Goal: Information Seeking & Learning: Learn about a topic

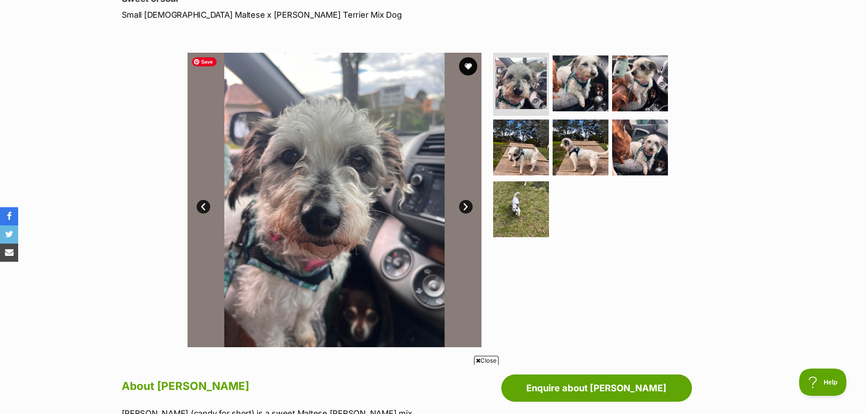
scroll to position [91, 0]
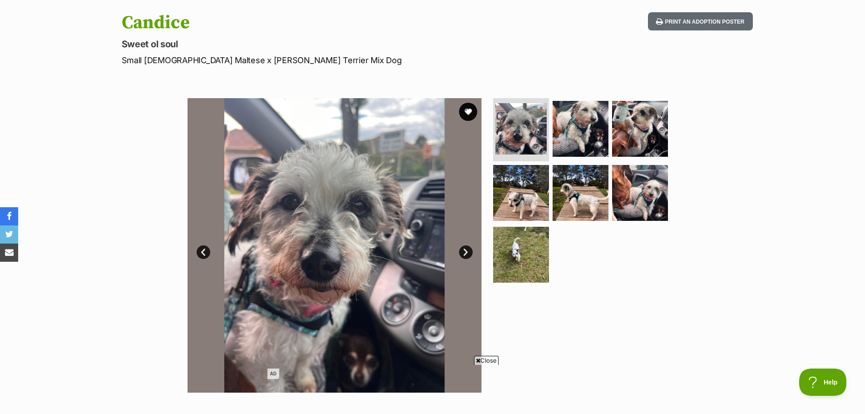
click at [469, 252] on link "Next" at bounding box center [466, 252] width 14 height 14
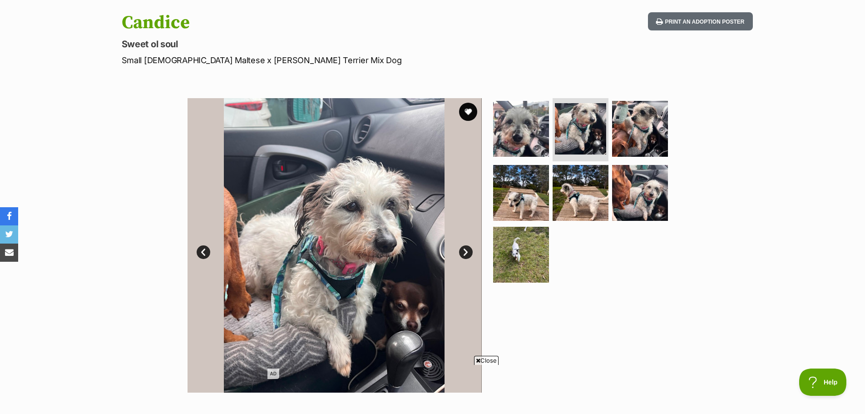
click at [467, 252] on link "Next" at bounding box center [466, 252] width 14 height 14
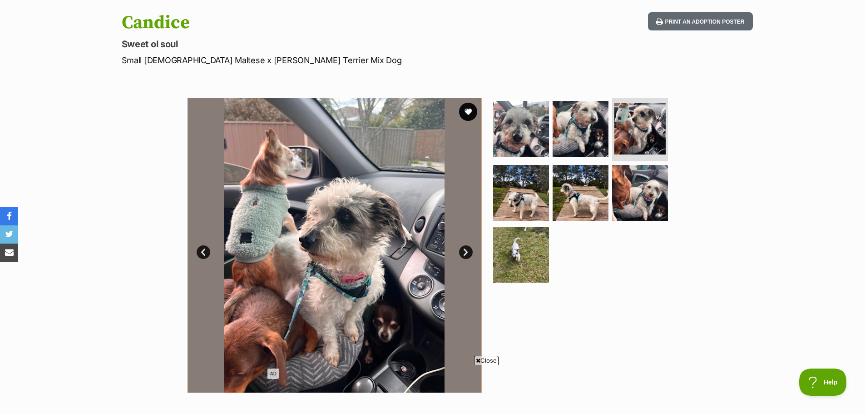
click at [467, 251] on link "Next" at bounding box center [466, 252] width 14 height 14
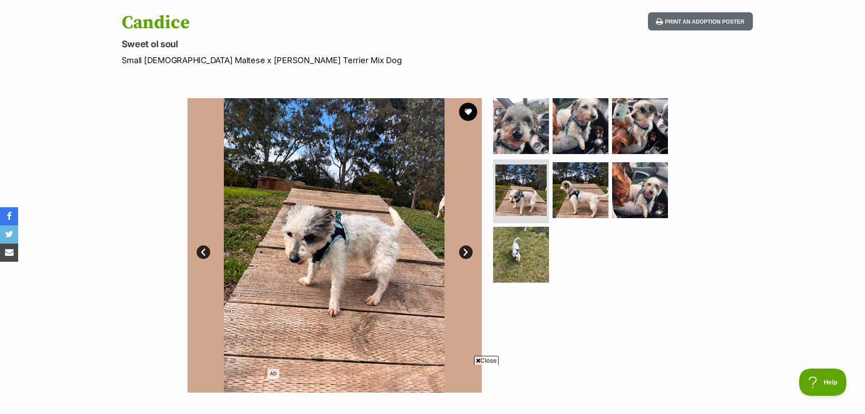
click at [467, 251] on link "Next" at bounding box center [466, 252] width 14 height 14
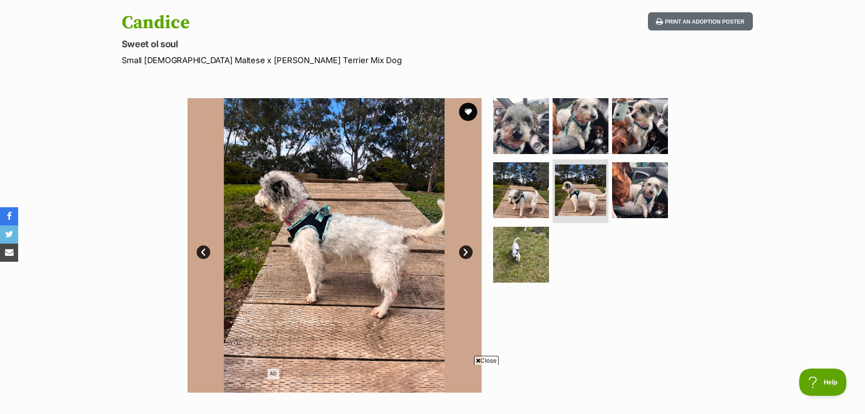
click at [467, 251] on link "Next" at bounding box center [466, 252] width 14 height 14
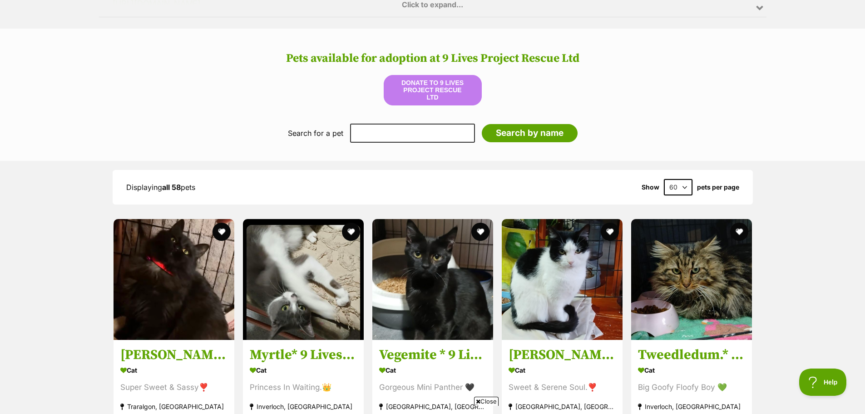
scroll to position [863, 0]
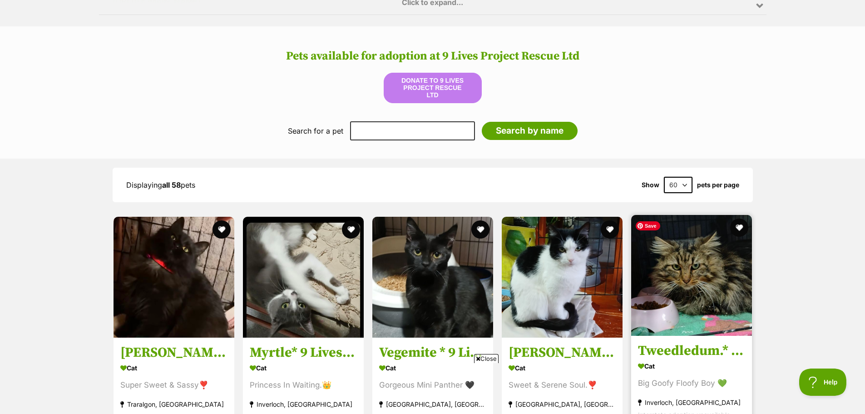
click at [670, 267] on img at bounding box center [691, 275] width 121 height 121
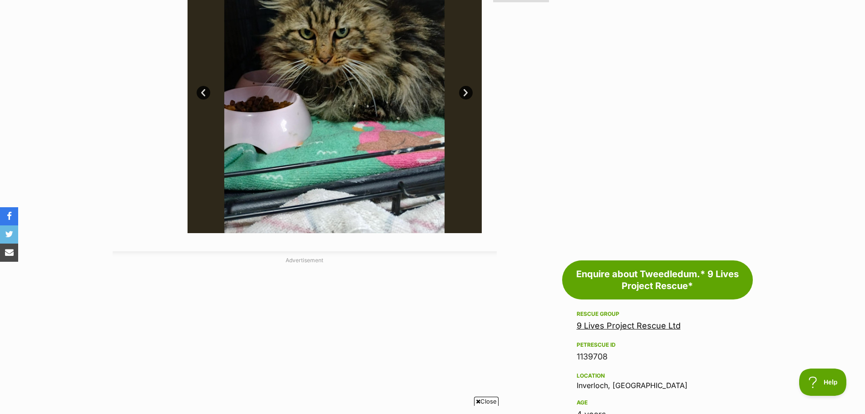
scroll to position [363, 0]
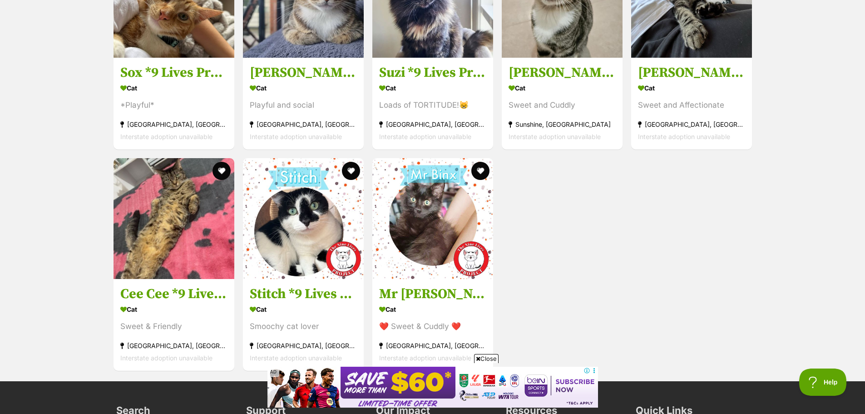
scroll to position [3360, 0]
